Goal: Information Seeking & Learning: Learn about a topic

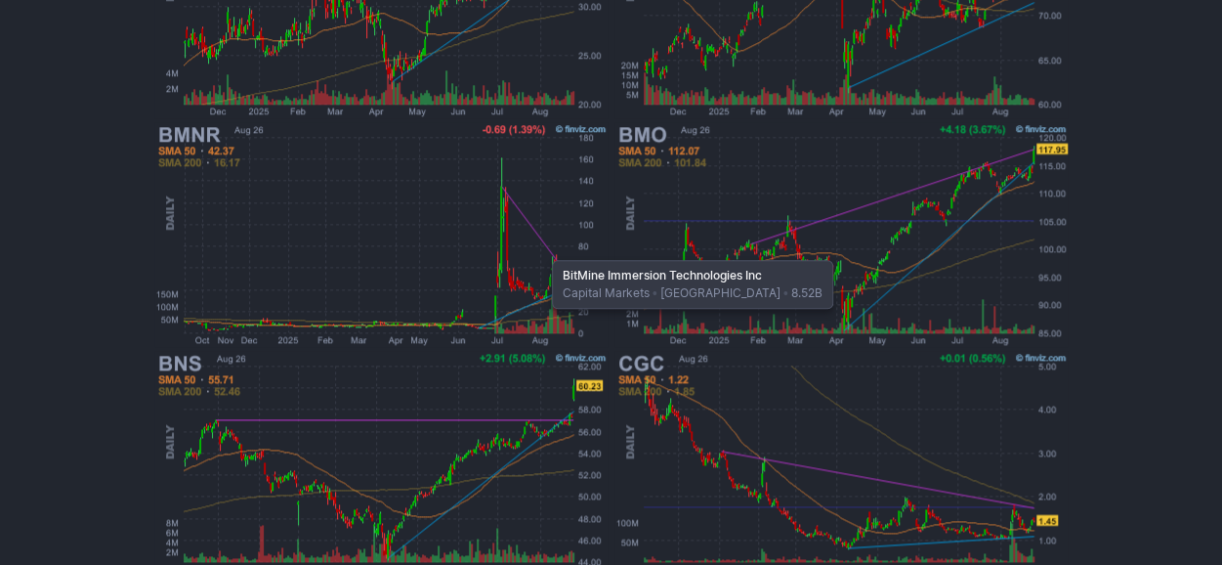
scroll to position [1247, 0]
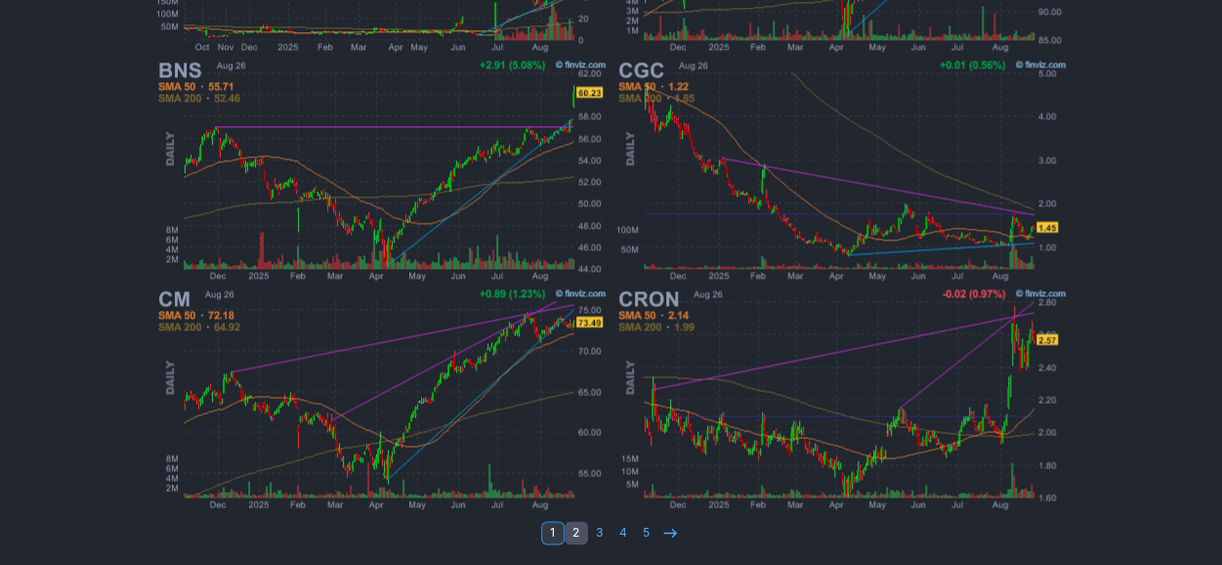
click at [571, 523] on link "2" at bounding box center [576, 532] width 23 height 23
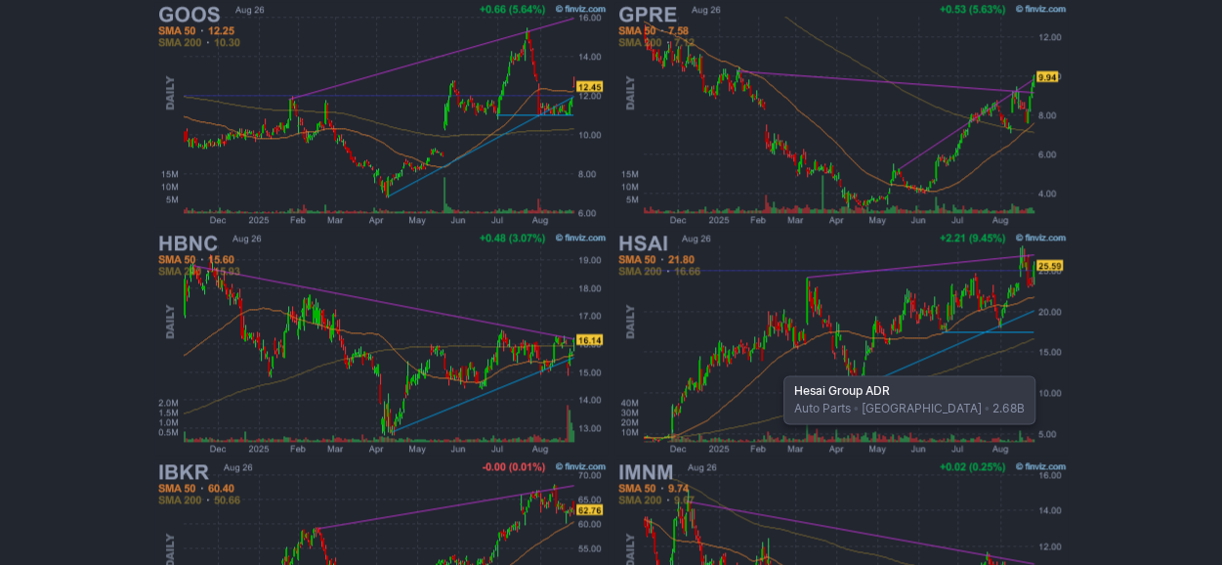
scroll to position [1247, 0]
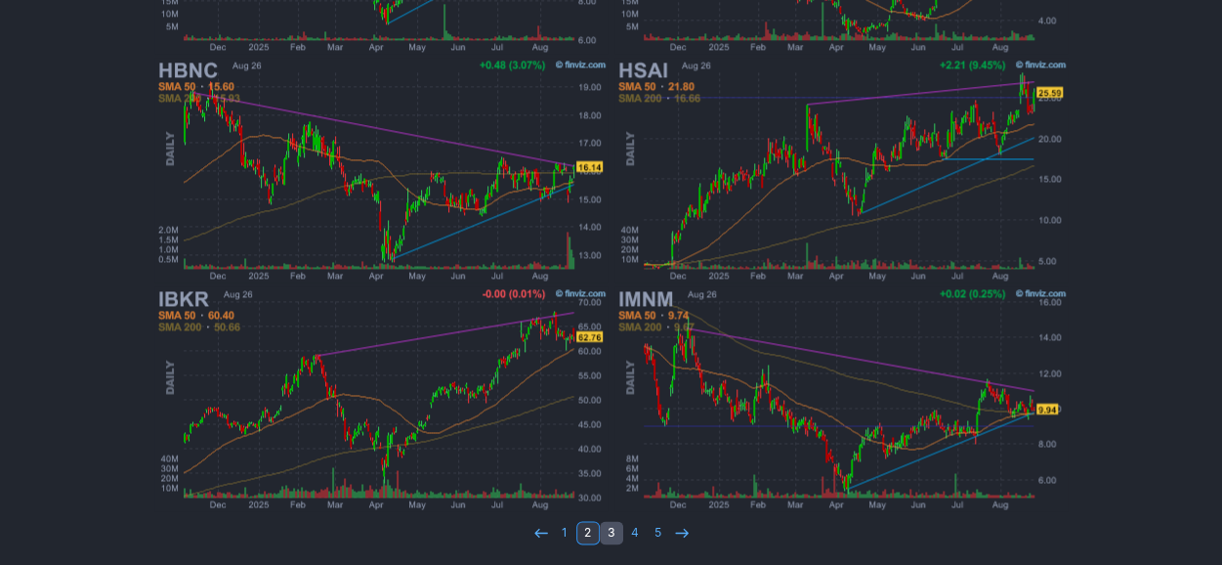
click at [605, 533] on link "3" at bounding box center [611, 532] width 23 height 23
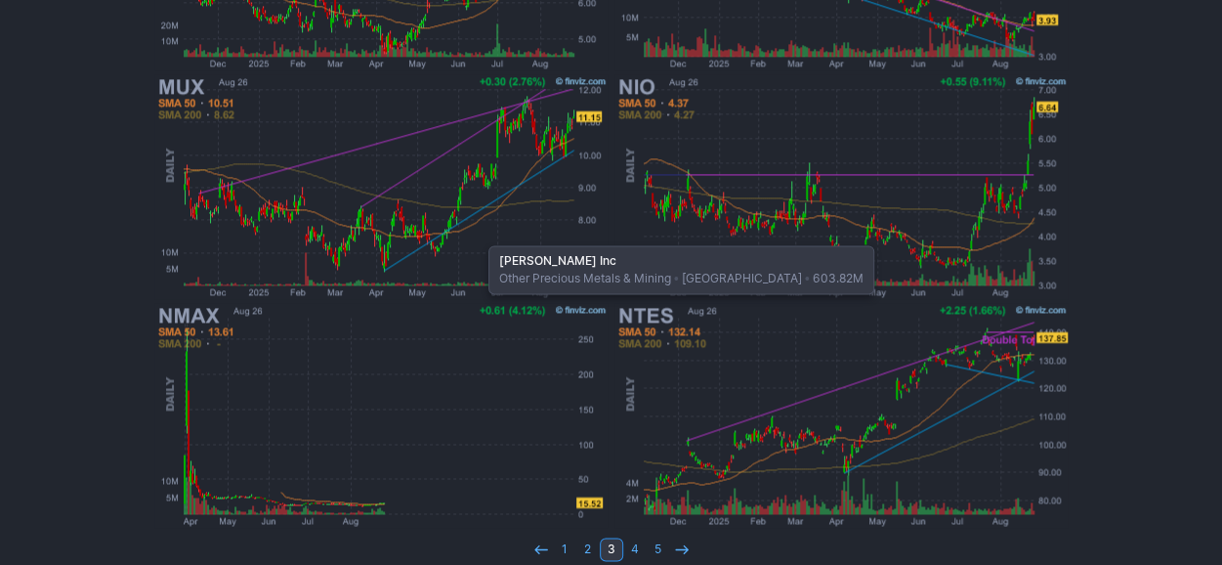
scroll to position [1247, 0]
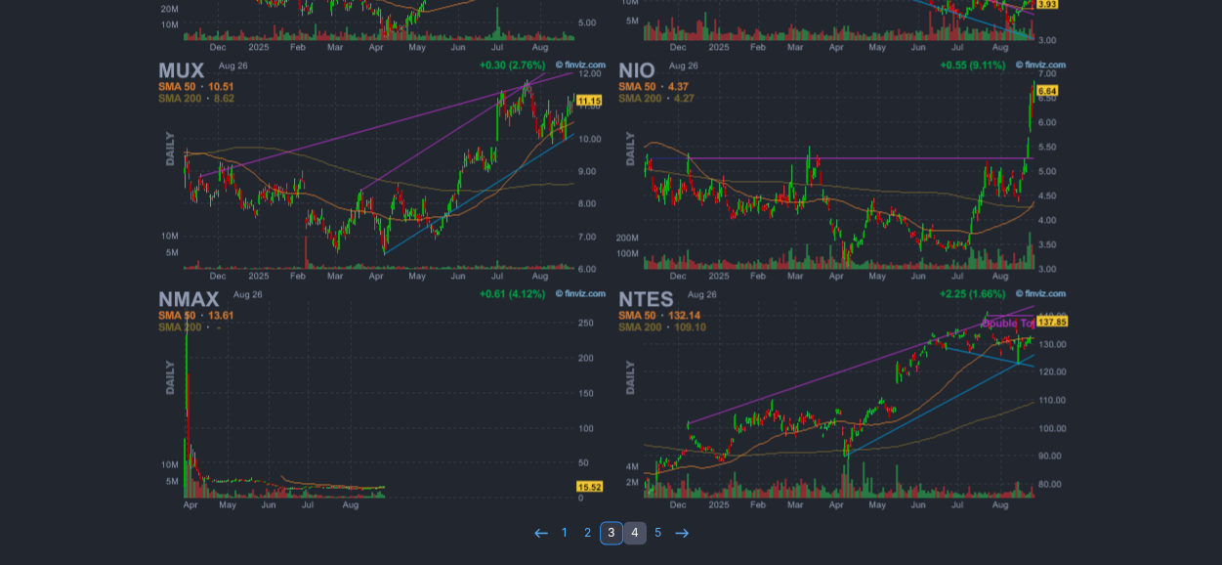
click at [641, 534] on link "4" at bounding box center [634, 532] width 23 height 23
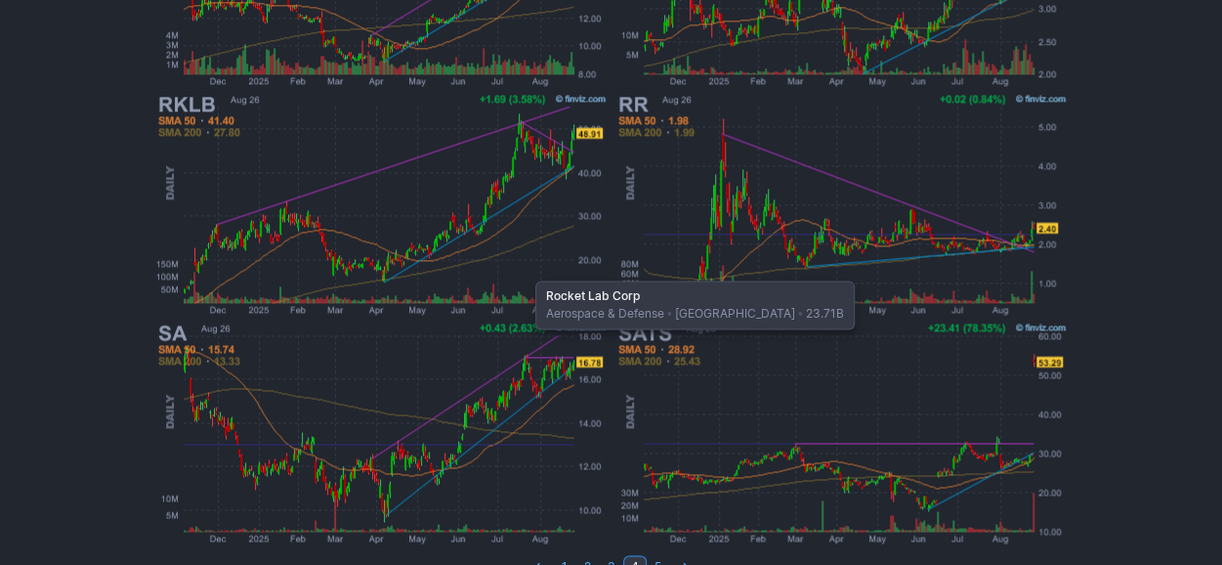
scroll to position [1247, 0]
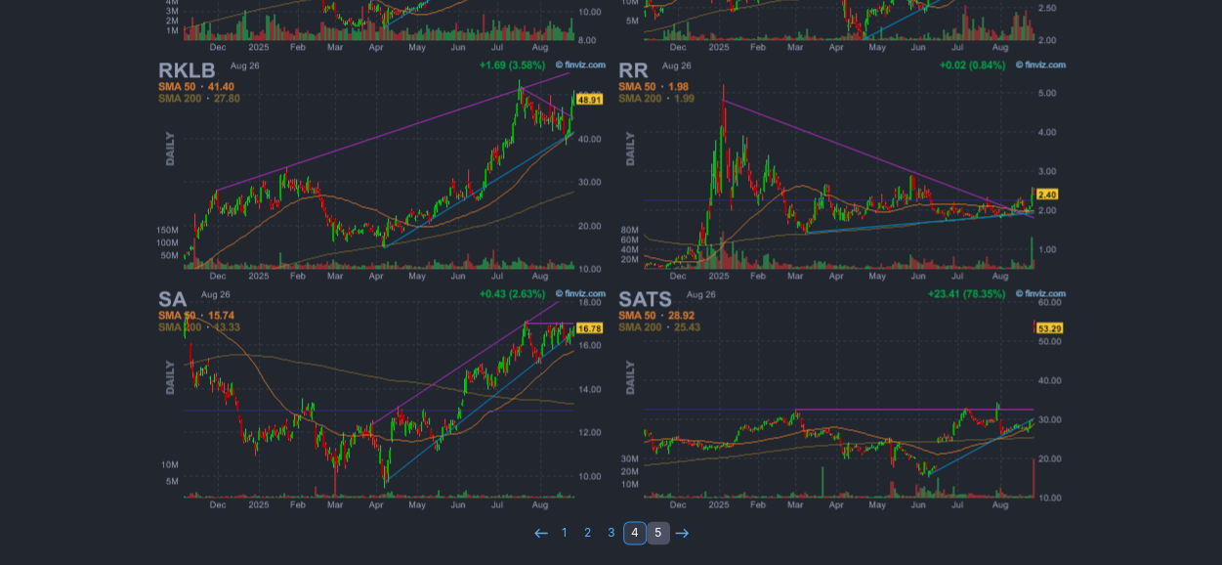
click at [656, 526] on link "5" at bounding box center [658, 532] width 23 height 23
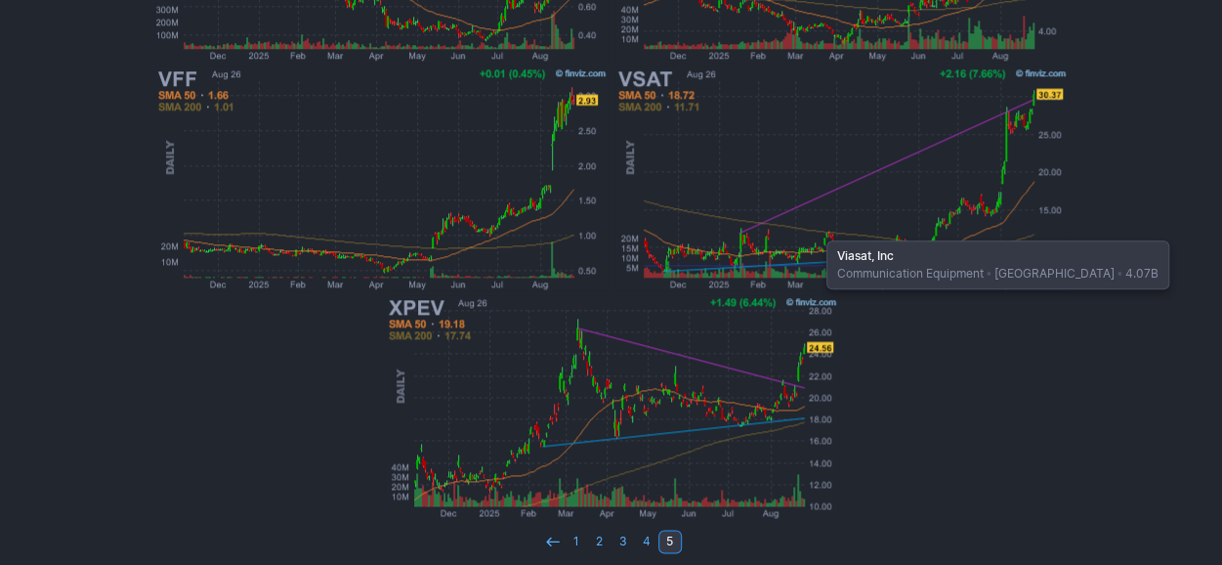
scroll to position [1019, 0]
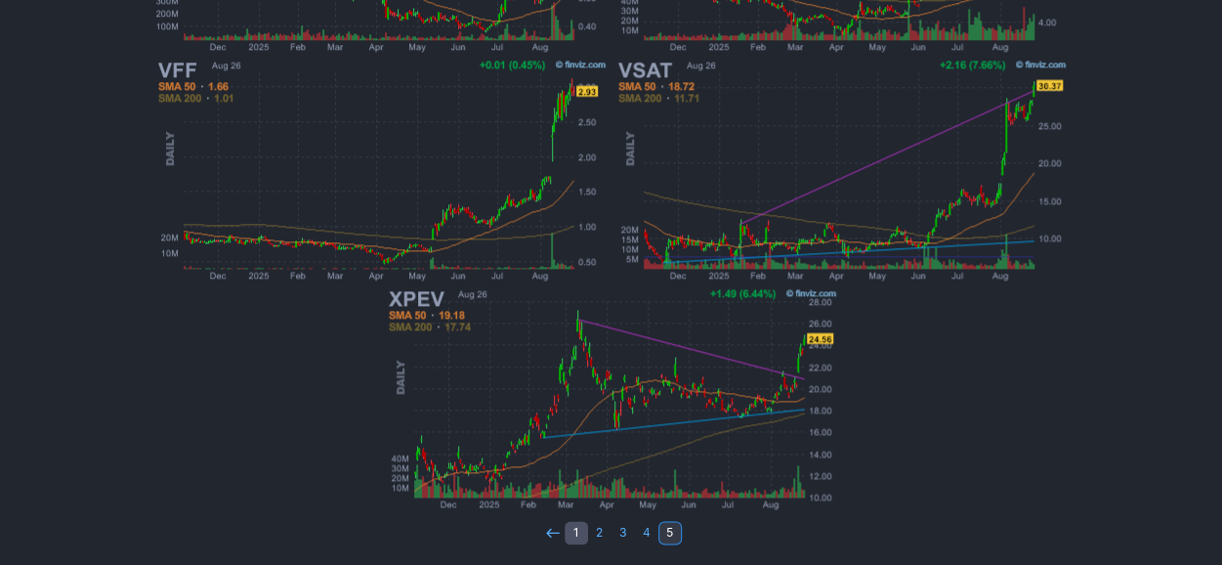
click at [582, 536] on link "1" at bounding box center [576, 532] width 23 height 23
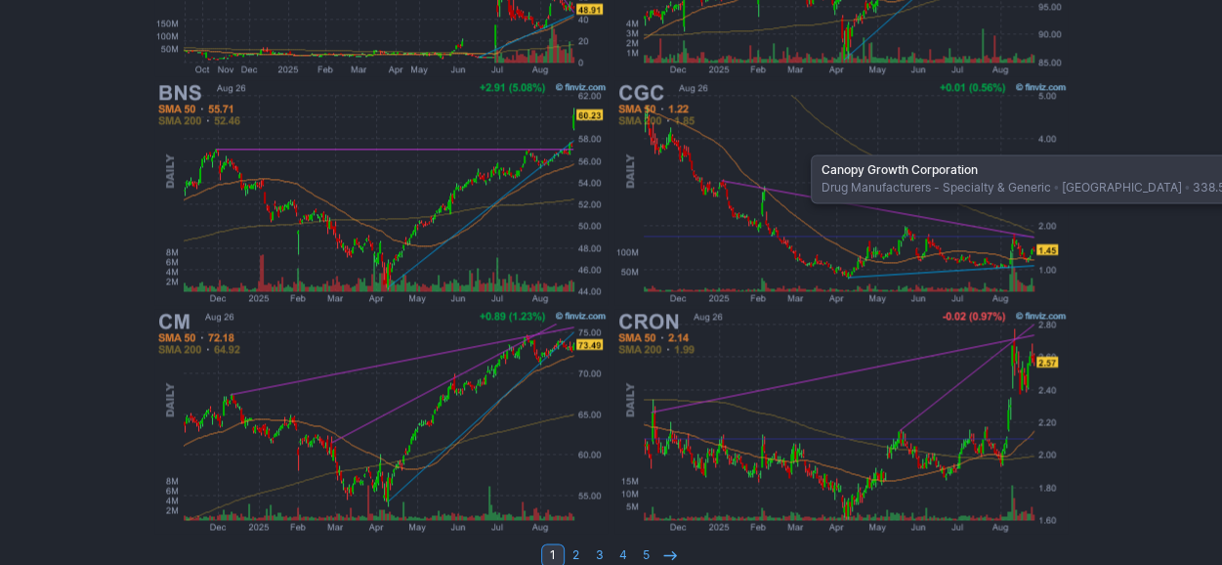
scroll to position [1247, 0]
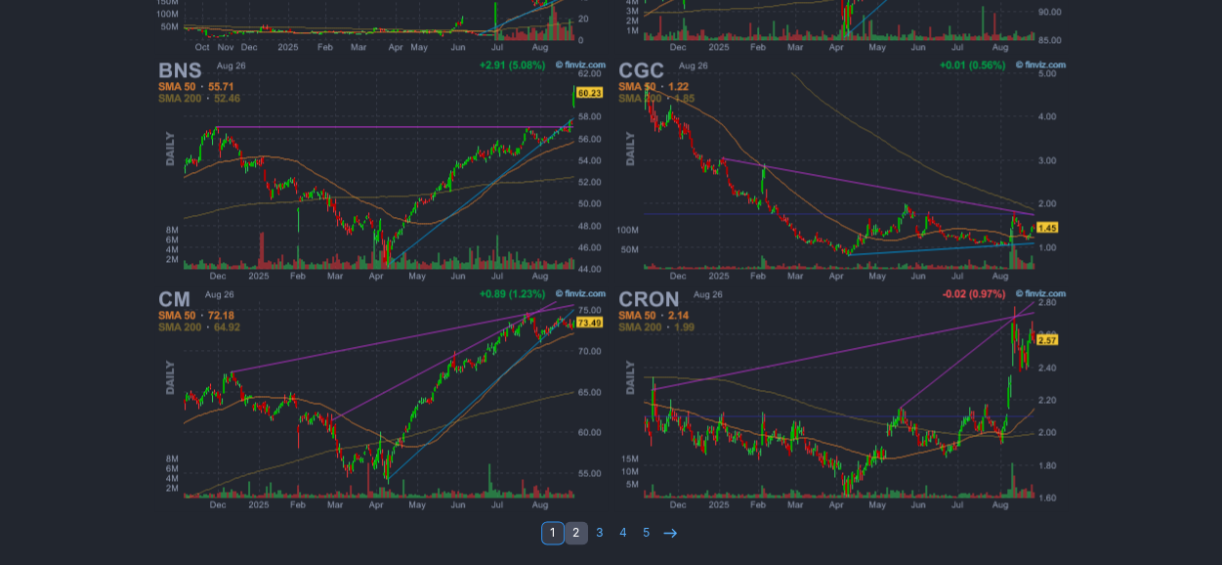
click at [572, 528] on link "2" at bounding box center [576, 532] width 23 height 23
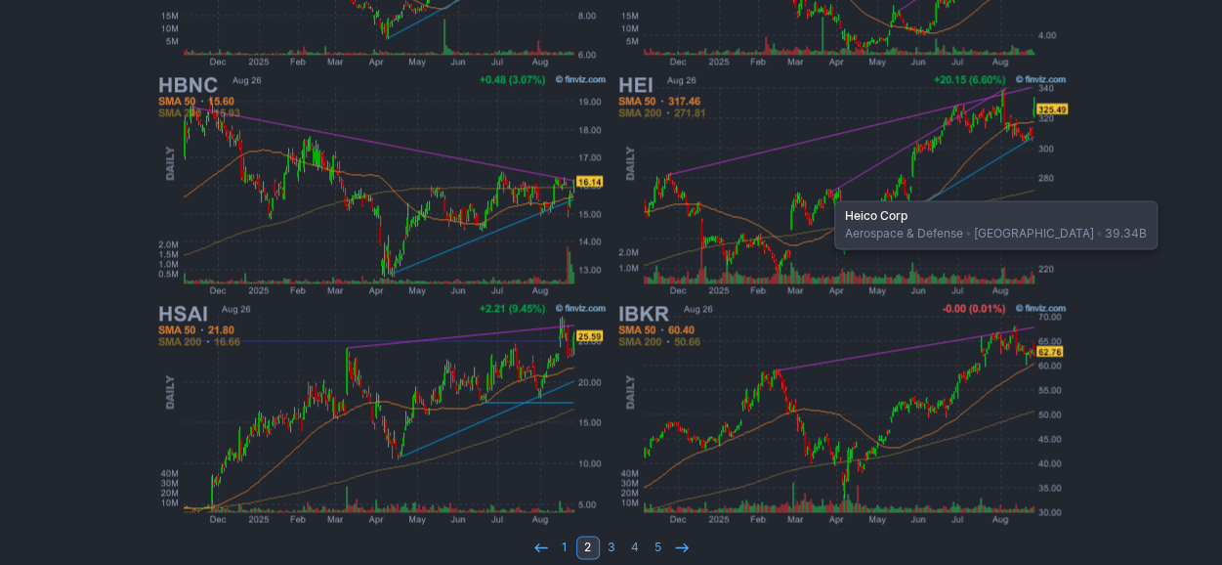
scroll to position [1247, 0]
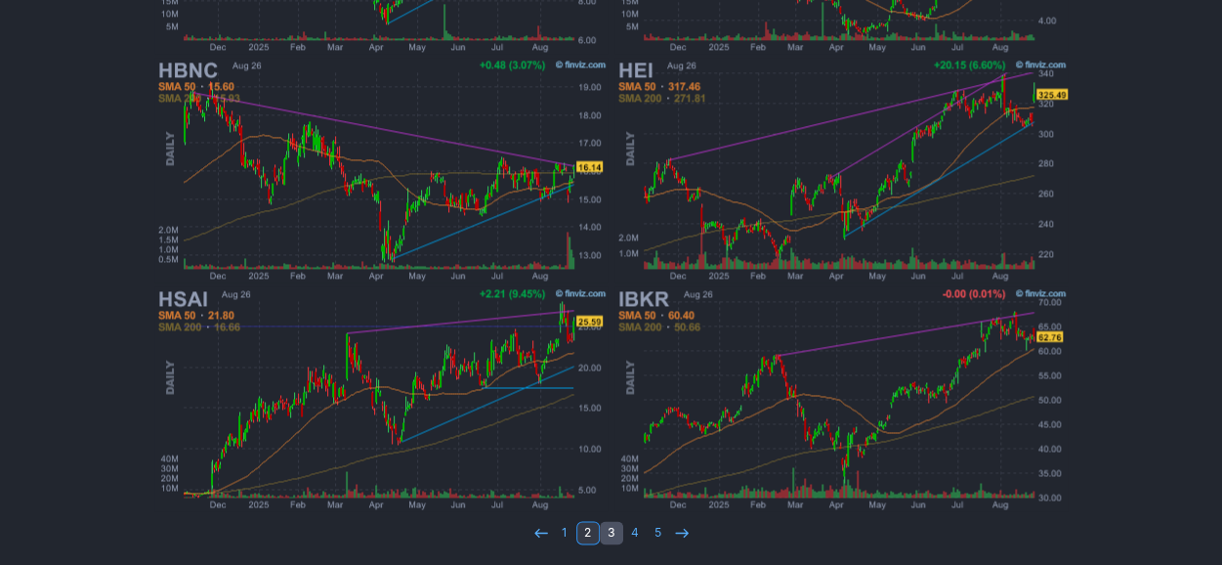
click at [613, 533] on link "3" at bounding box center [611, 532] width 23 height 23
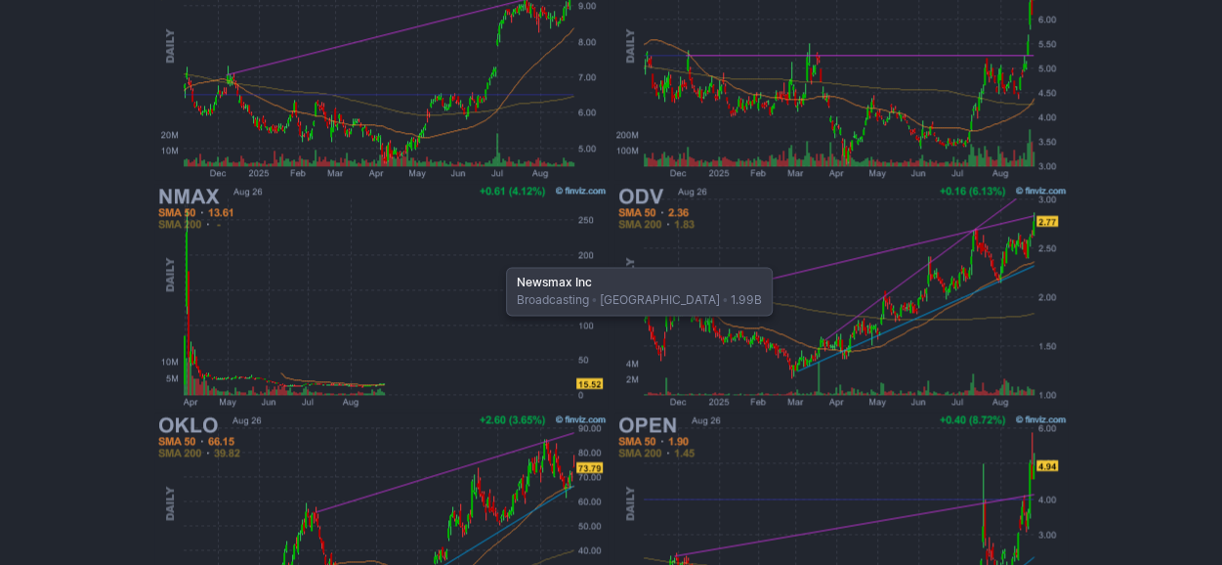
scroll to position [1247, 0]
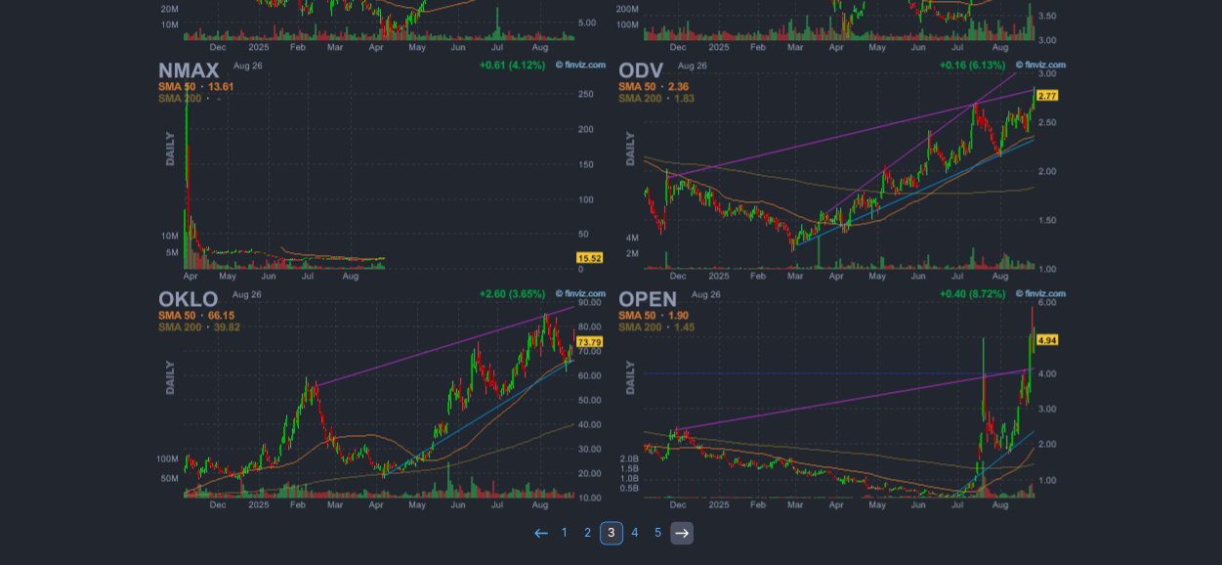
click at [682, 530] on icon at bounding box center [682, 532] width 16 height 16
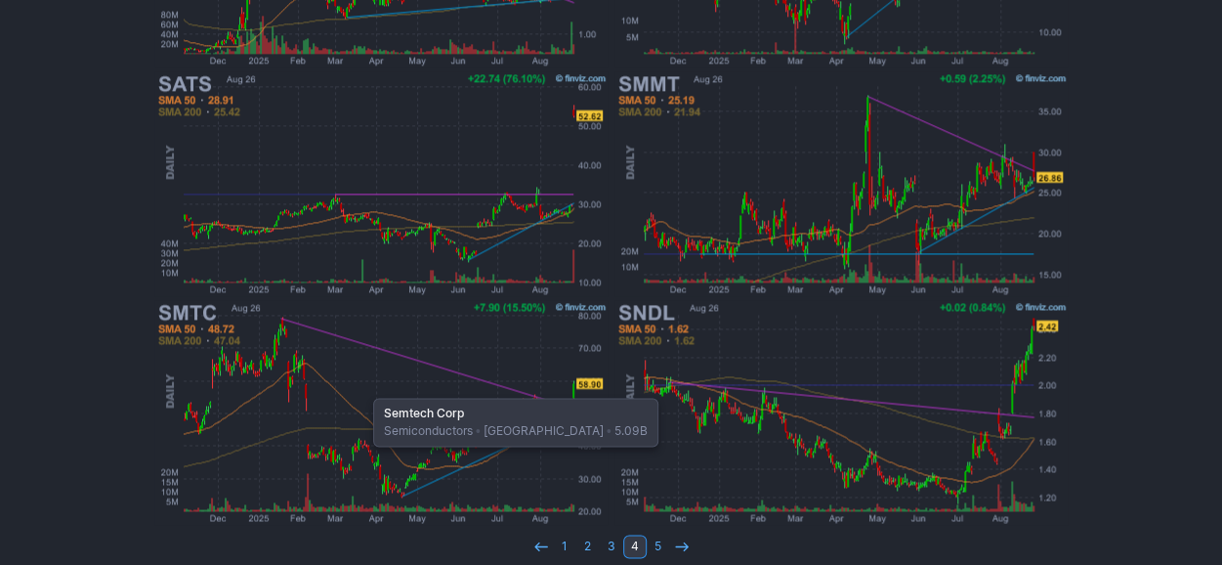
scroll to position [1247, 0]
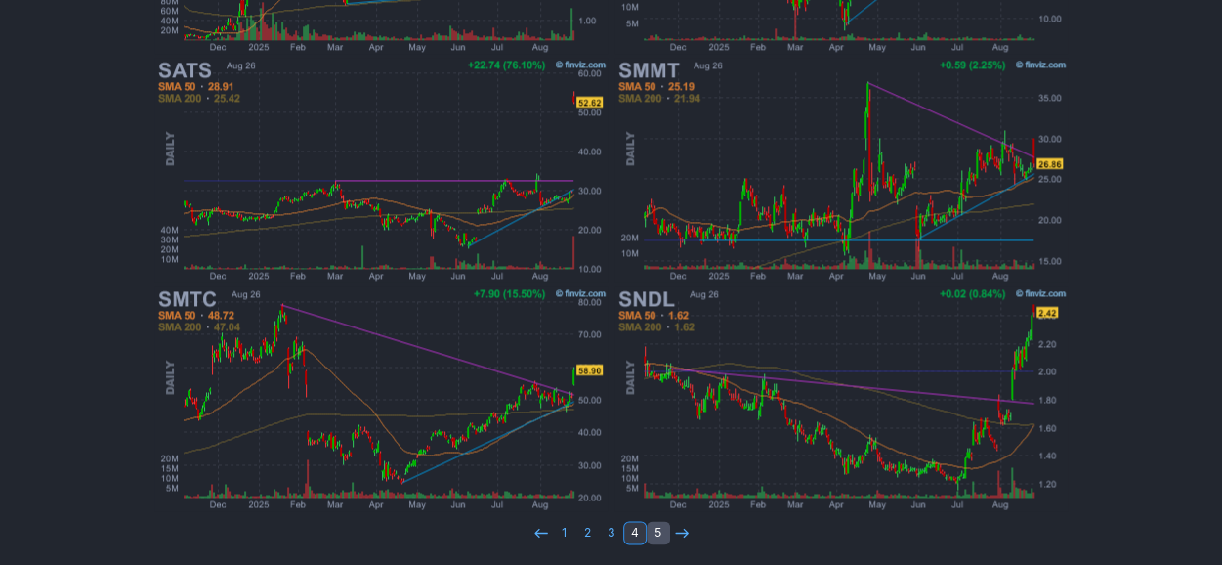
click at [657, 527] on link "5" at bounding box center [658, 532] width 23 height 23
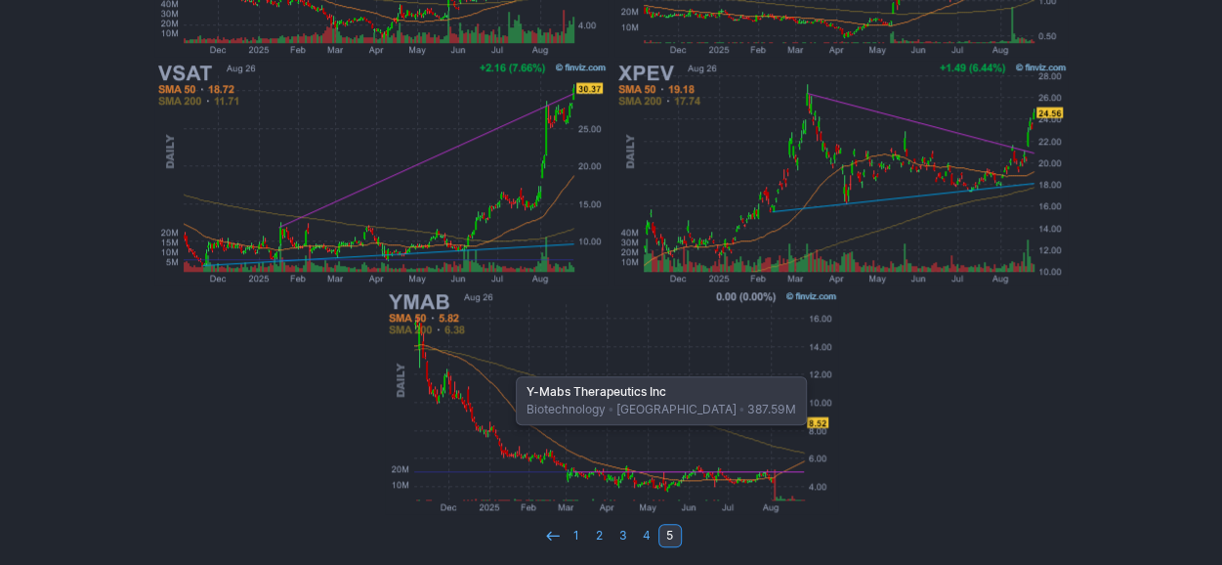
scroll to position [790, 0]
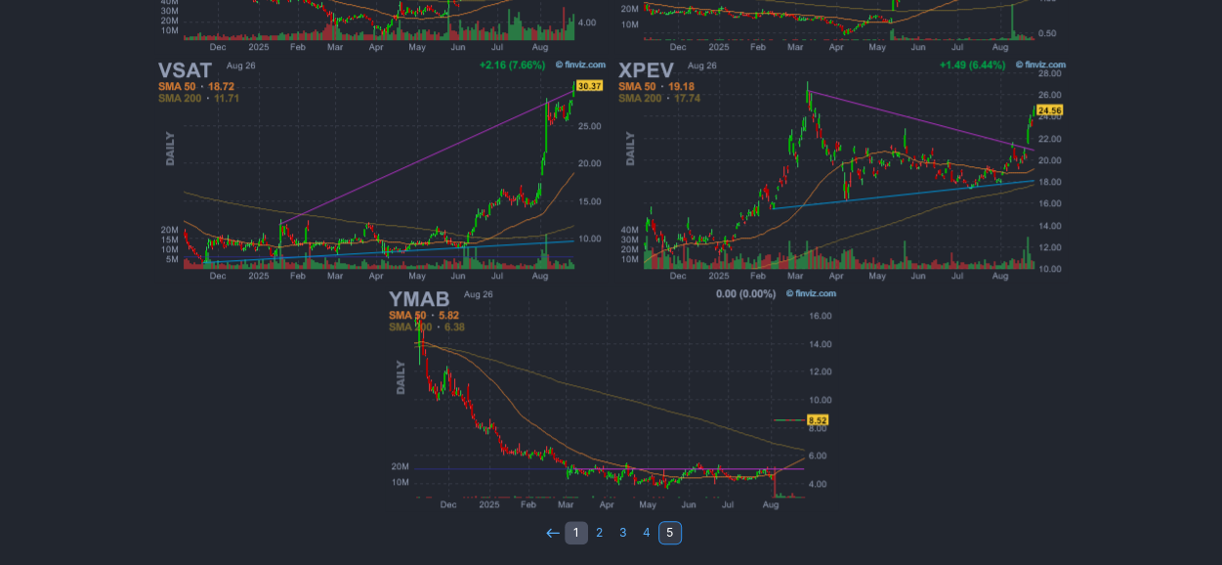
click at [574, 536] on link "1" at bounding box center [576, 532] width 23 height 23
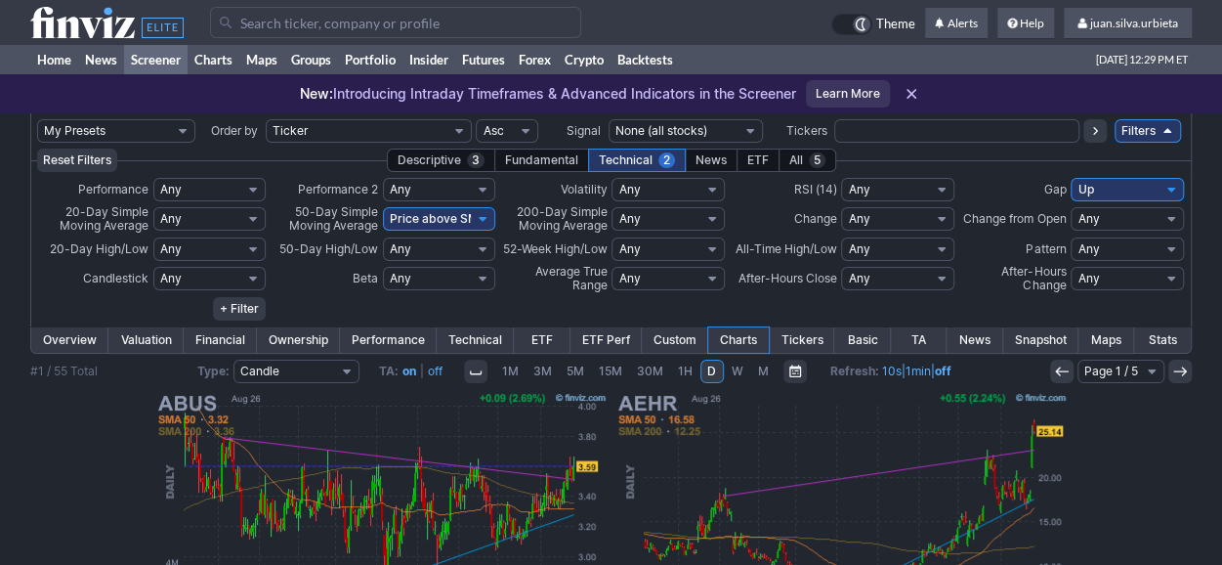
click at [162, 126] on select "My Presets -Save Screen -Edit Screens s: nuevo 2 2025 s: intradia s: CAIDA FUER…" at bounding box center [116, 130] width 158 height 23
click at [37, 119] on select "My Presets -Save Screen -Edit Screens s: nuevo 2 2025 s: intradia s: CAIDA FUER…" at bounding box center [116, 130] width 158 height 23
select select "My Presets"
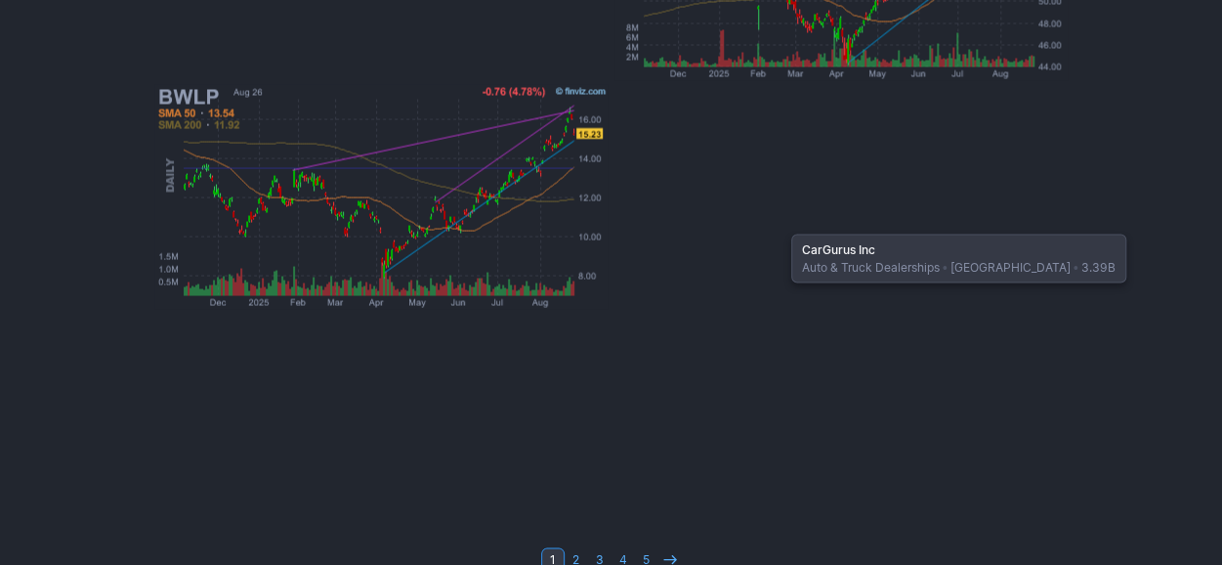
scroll to position [1752, 0]
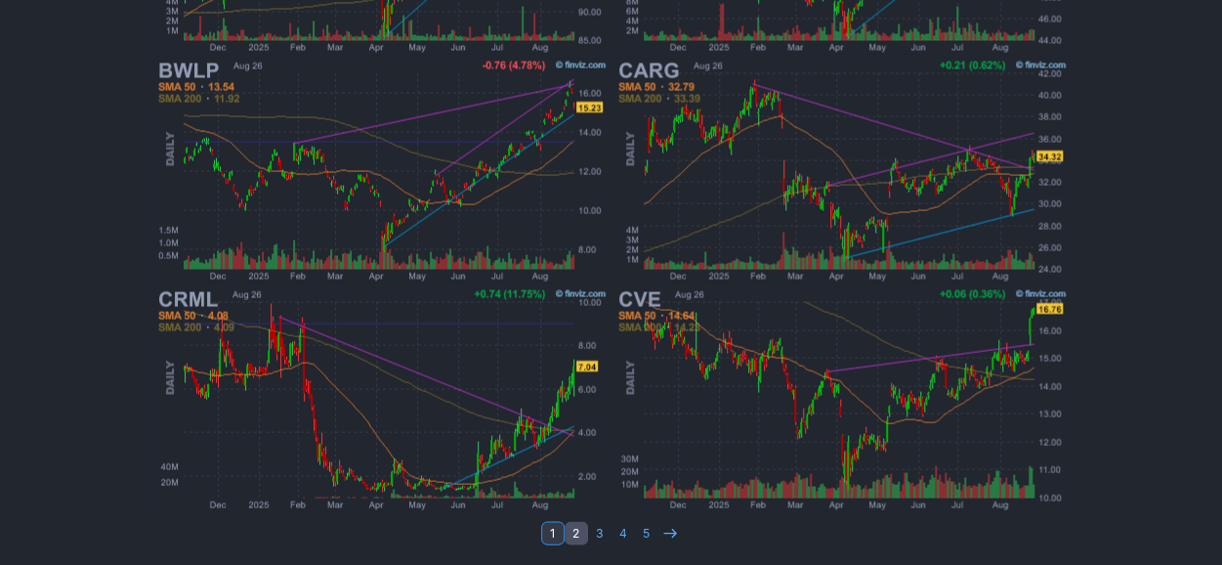
click at [584, 528] on link "2" at bounding box center [576, 532] width 23 height 23
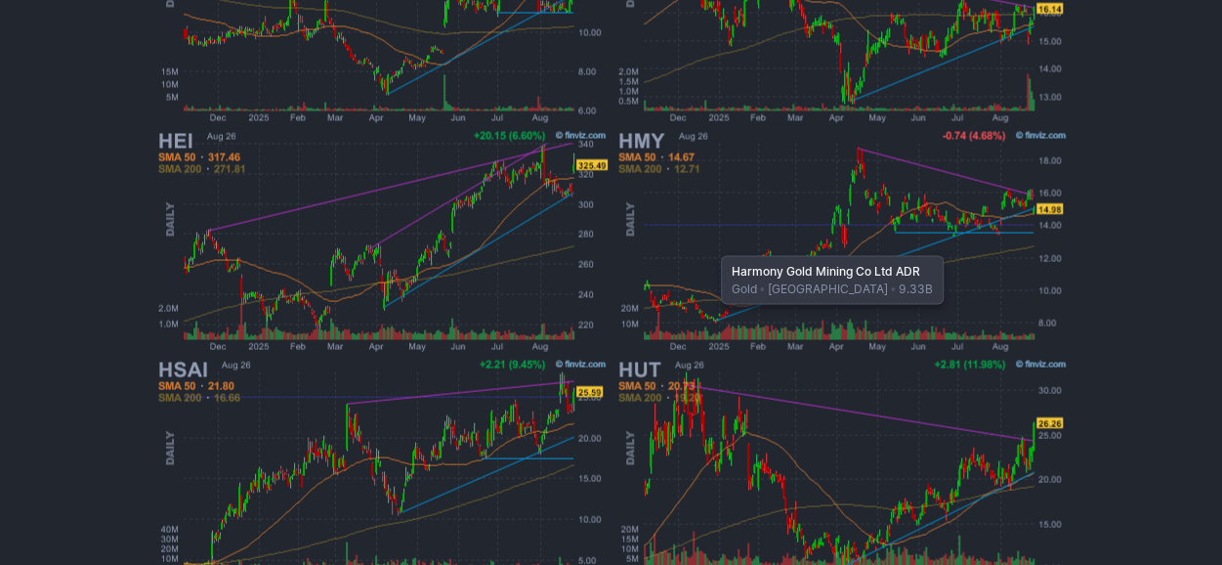
scroll to position [1752, 0]
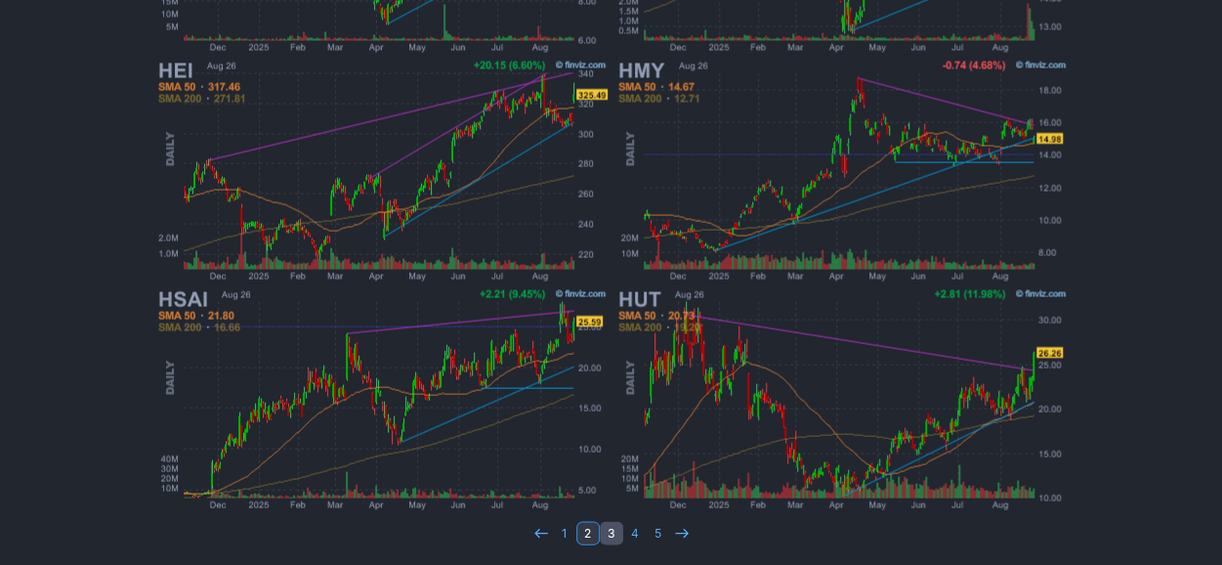
click at [607, 534] on link "3" at bounding box center [611, 532] width 23 height 23
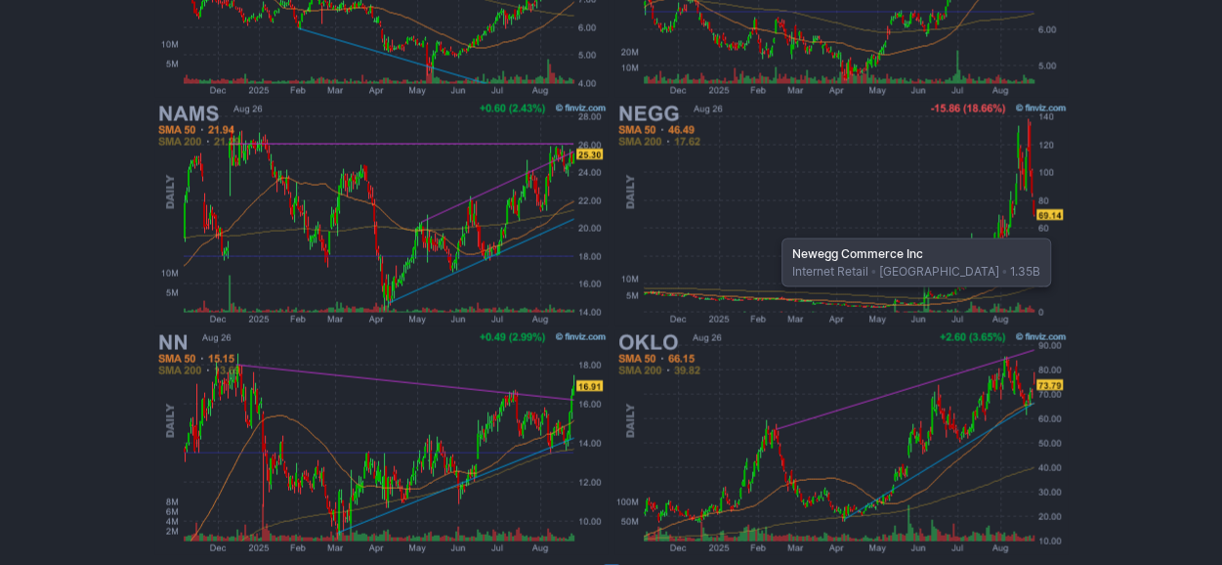
scroll to position [1752, 0]
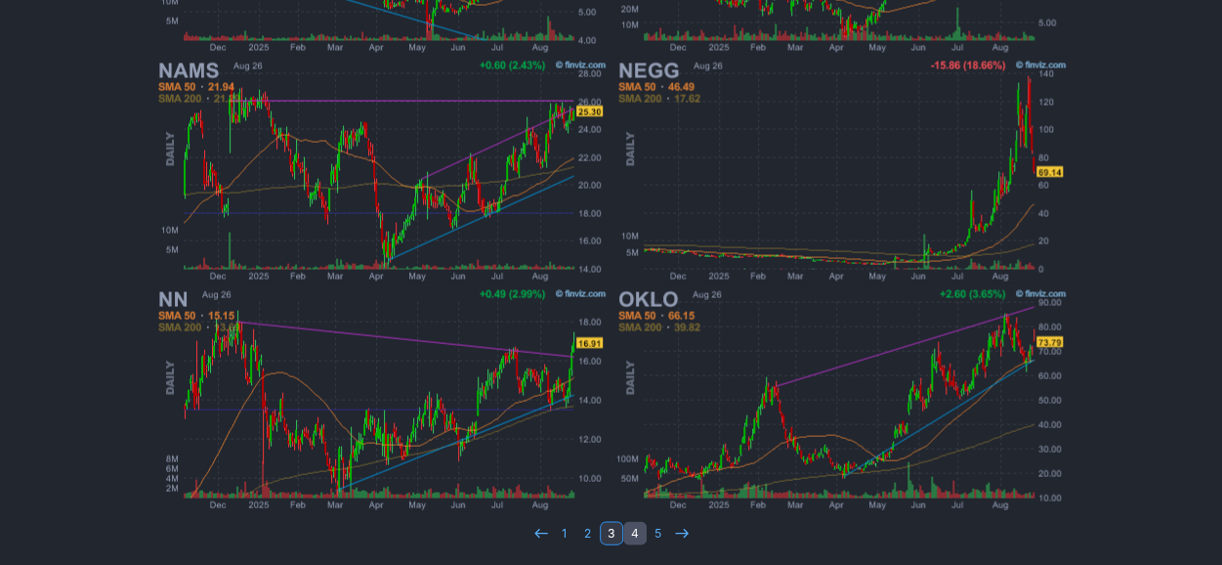
click at [643, 528] on link "4" at bounding box center [634, 532] width 23 height 23
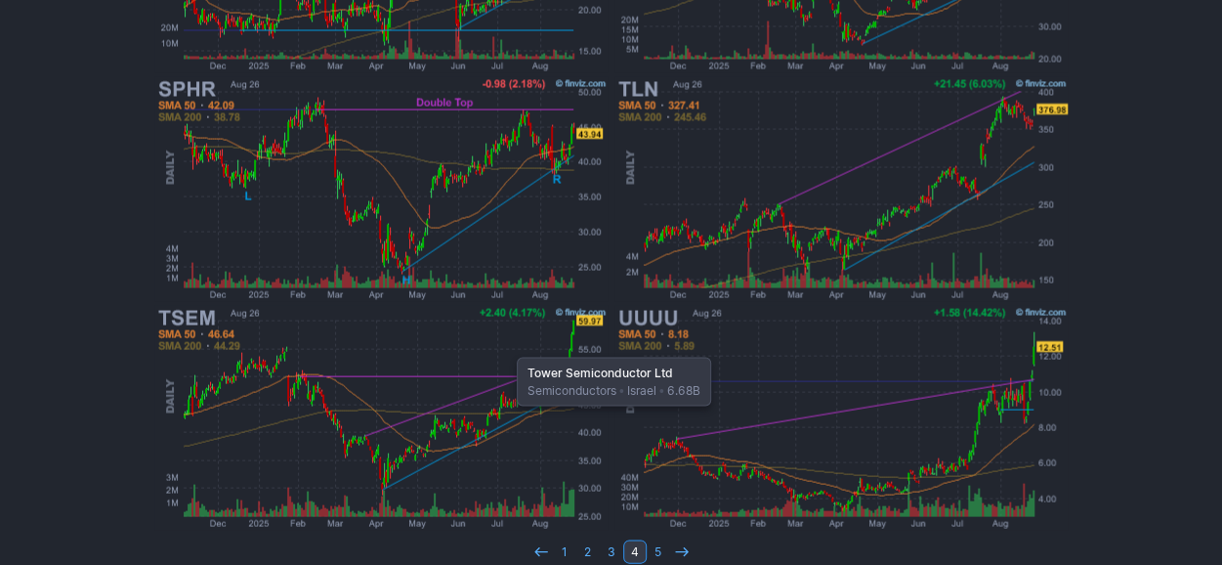
scroll to position [1752, 0]
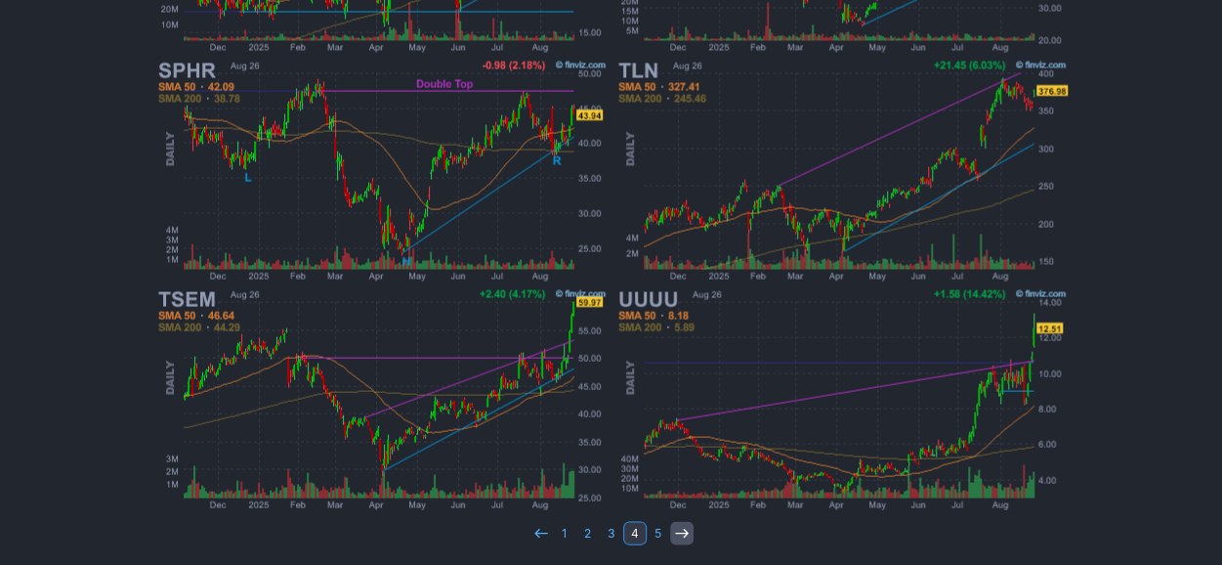
click at [691, 531] on link at bounding box center [681, 532] width 23 height 23
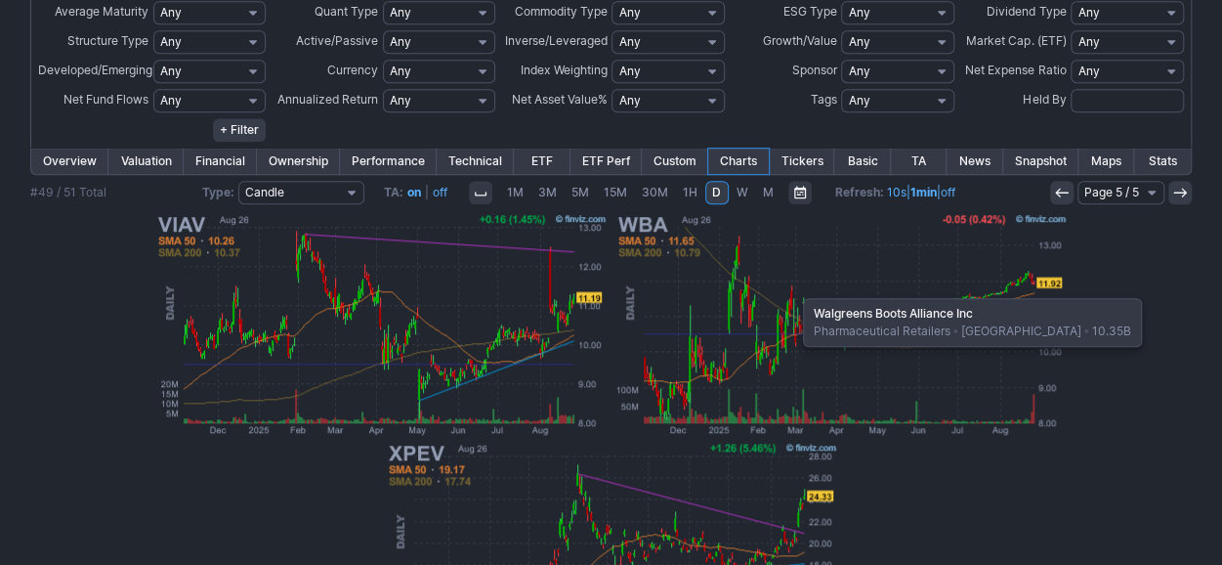
scroll to position [838, 0]
